Goal: Navigation & Orientation: Find specific page/section

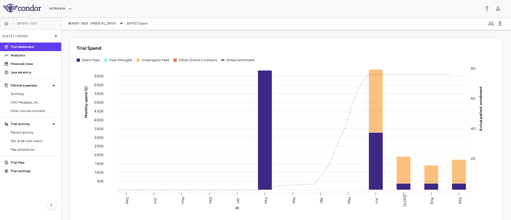
click at [320, 13] on div "IntraBio" at bounding box center [255, 8] width 511 height 17
click at [27, 101] on span "CRO Medpace, Inc." at bounding box center [34, 102] width 46 height 5
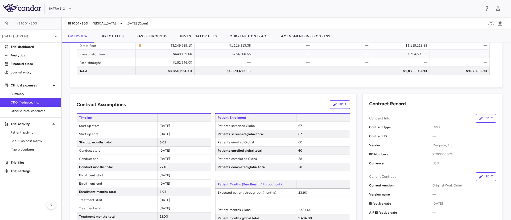
scroll to position [45, 0]
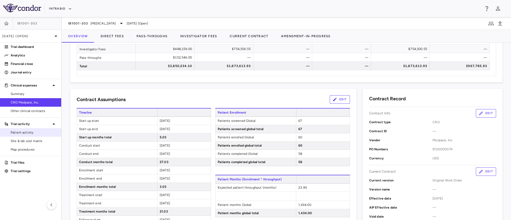
click at [21, 135] on link "Patient activity" at bounding box center [30, 133] width 61 height 8
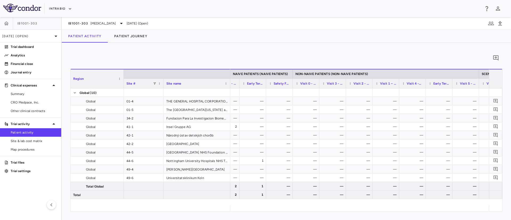
scroll to position [0, 539]
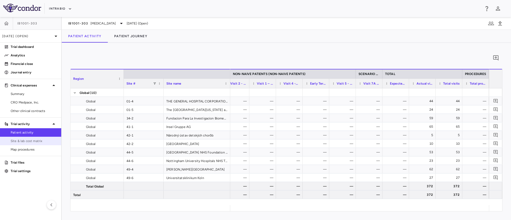
click at [27, 144] on link "Site & lab cost matrix" at bounding box center [30, 141] width 61 height 8
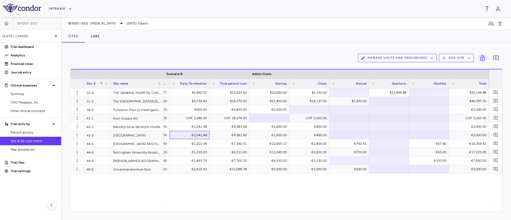
drag, startPoint x: 208, startPoint y: 134, endPoint x: 5, endPoint y: 28, distance: 229.8
click at [5, 28] on div "IB1001-303 [DATE] (Open) Trial dashboard Analytics Financial close Journal entr…" at bounding box center [255, 118] width 511 height 203
click at [5, 28] on button "button" at bounding box center [6, 23] width 13 height 13
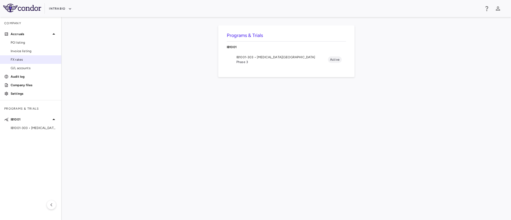
click at [16, 60] on span "FX rates" at bounding box center [34, 59] width 46 height 5
